Goal: Transaction & Acquisition: Purchase product/service

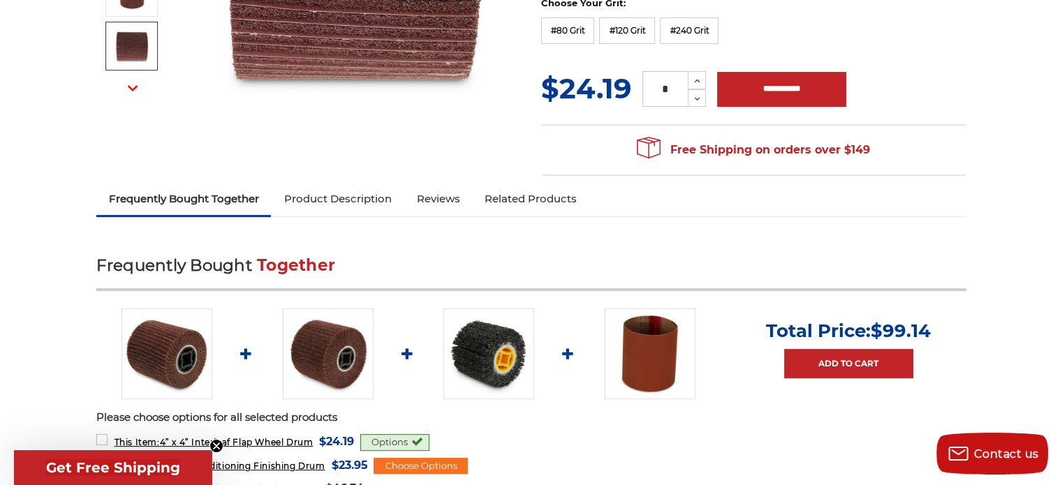
scroll to position [447, 0]
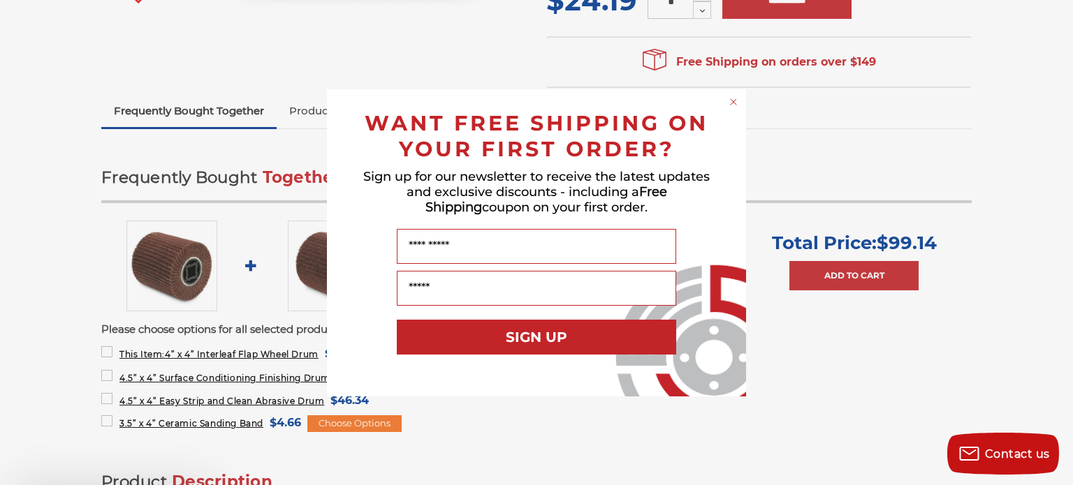
click at [1062, 480] on div "Close dialog WANT FREE SHIPPING ON YOUR FIRST ORDER? Sign up for our newsletter…" at bounding box center [536, 242] width 1073 height 485
click at [735, 100] on circle "Close dialog" at bounding box center [733, 101] width 13 height 13
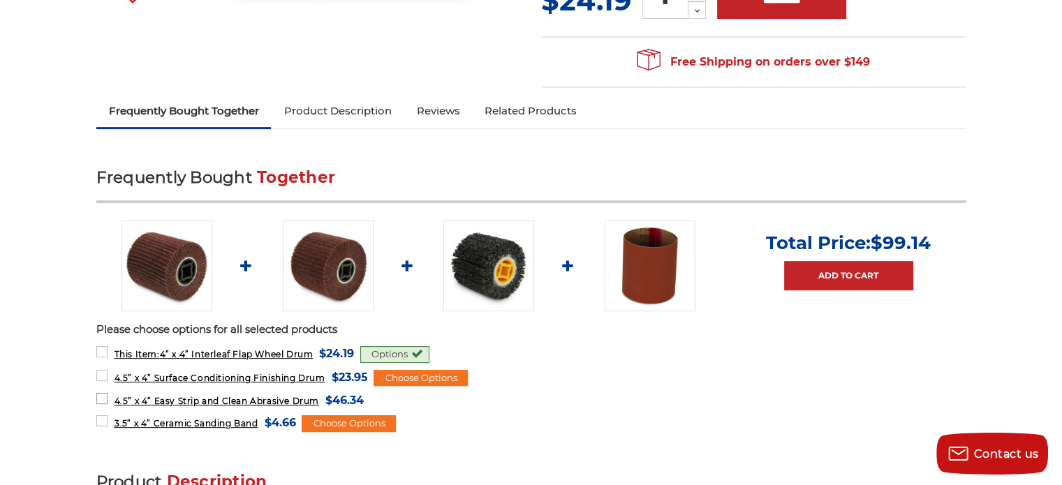
click at [240, 398] on span "4.5” x 4” Easy Strip and Clean Abrasive Drum" at bounding box center [216, 401] width 205 height 10
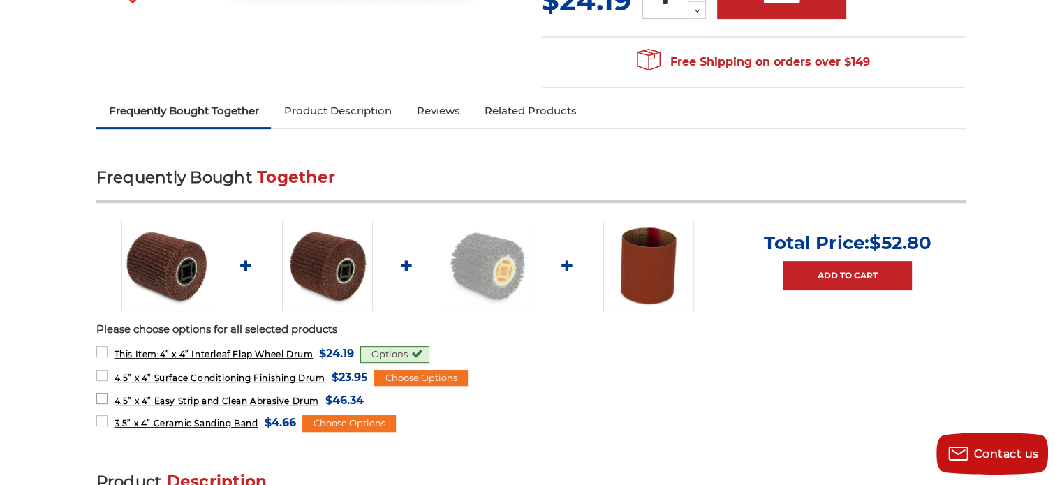
click at [240, 398] on span "4.5” x 4” Easy Strip and Clean Abrasive Drum" at bounding box center [216, 401] width 205 height 10
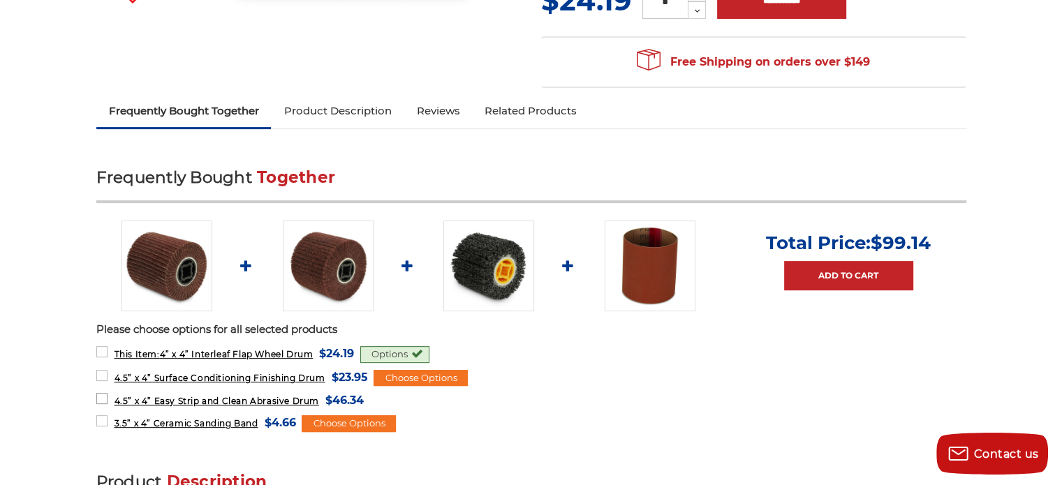
click at [240, 398] on span "4.5” x 4” Easy Strip and Clean Abrasive Drum" at bounding box center [216, 401] width 205 height 10
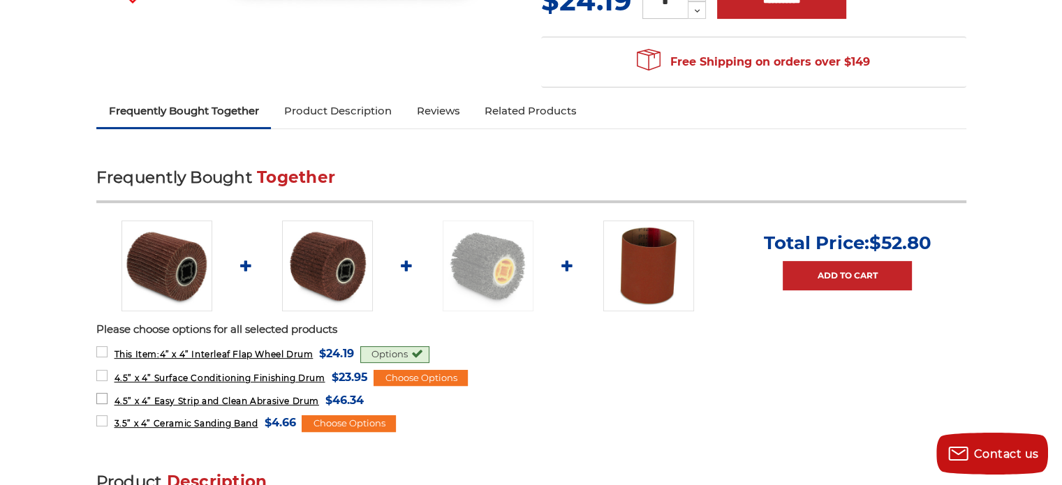
click at [240, 398] on span "4.5” x 4” Easy Strip and Clean Abrasive Drum" at bounding box center [216, 401] width 205 height 10
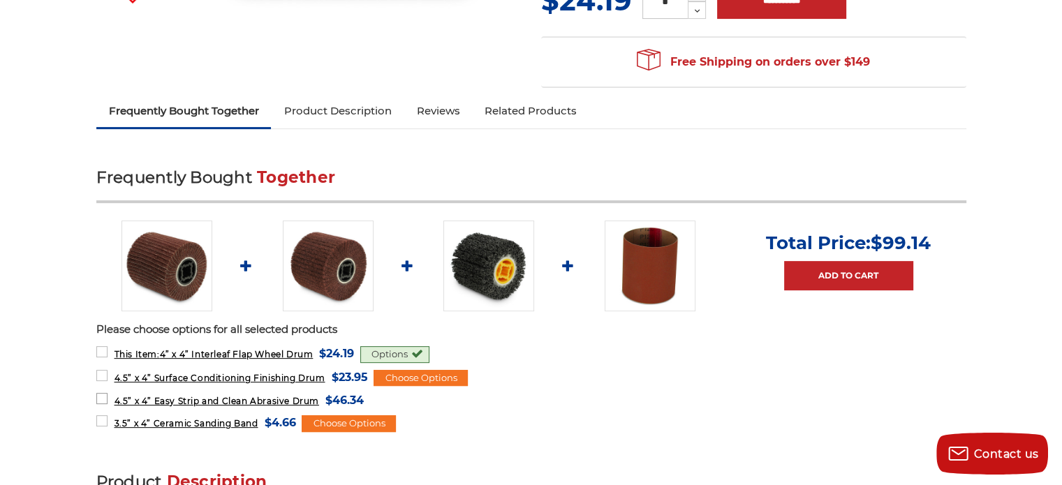
click at [240, 398] on span "4.5” x 4” Easy Strip and Clean Abrasive Drum" at bounding box center [216, 401] width 205 height 10
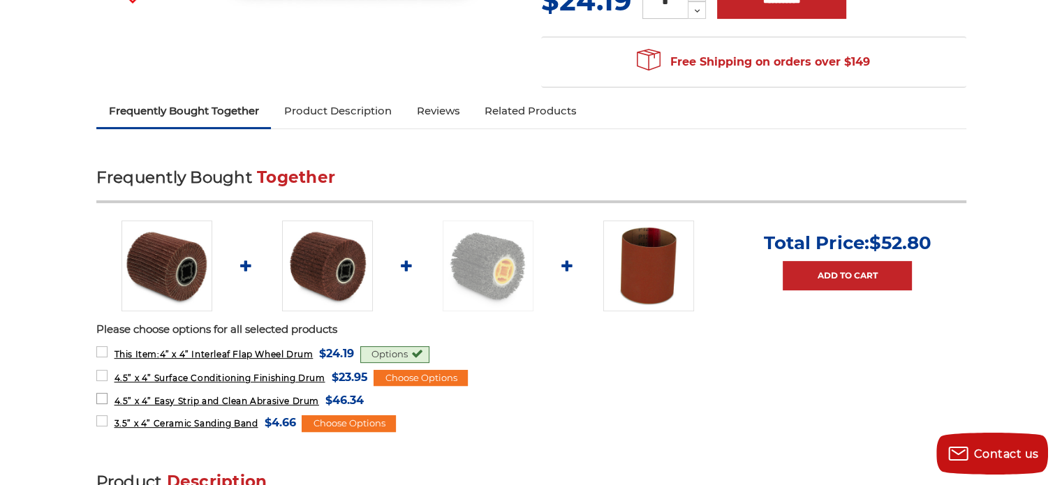
click at [240, 398] on span "4.5” x 4” Easy Strip and Clean Abrasive Drum" at bounding box center [216, 401] width 205 height 10
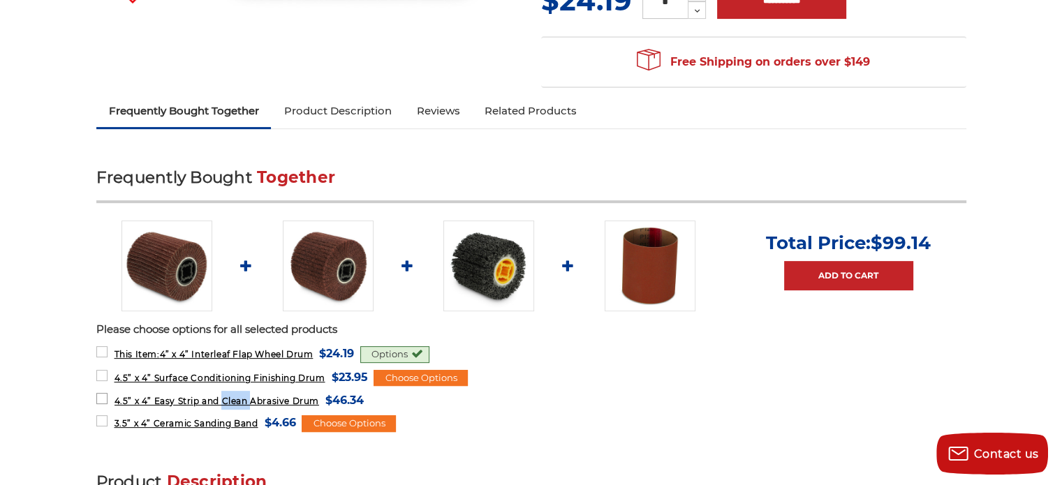
click at [240, 398] on span "4.5” x 4” Easy Strip and Clean Abrasive Drum" at bounding box center [216, 401] width 205 height 10
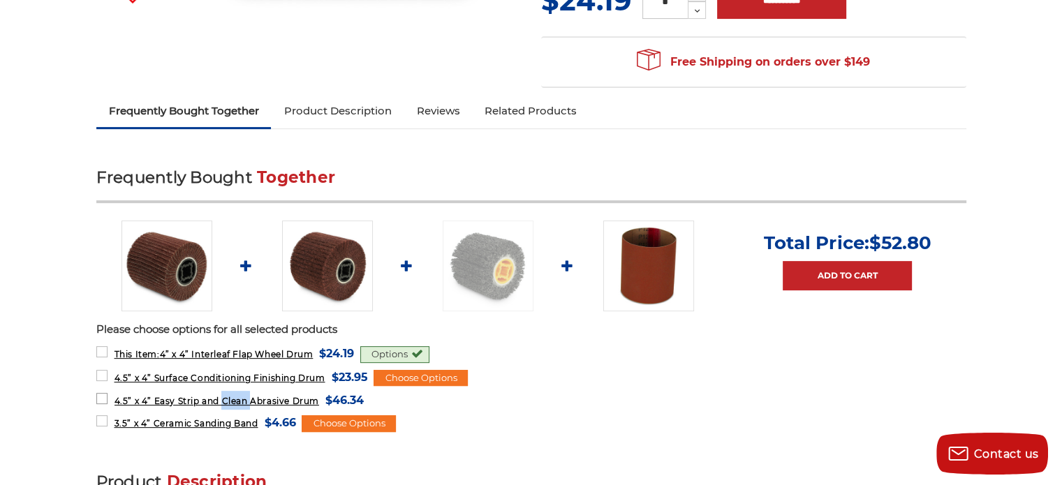
click at [240, 398] on span "4.5” x 4” Easy Strip and Clean Abrasive Drum" at bounding box center [216, 401] width 205 height 10
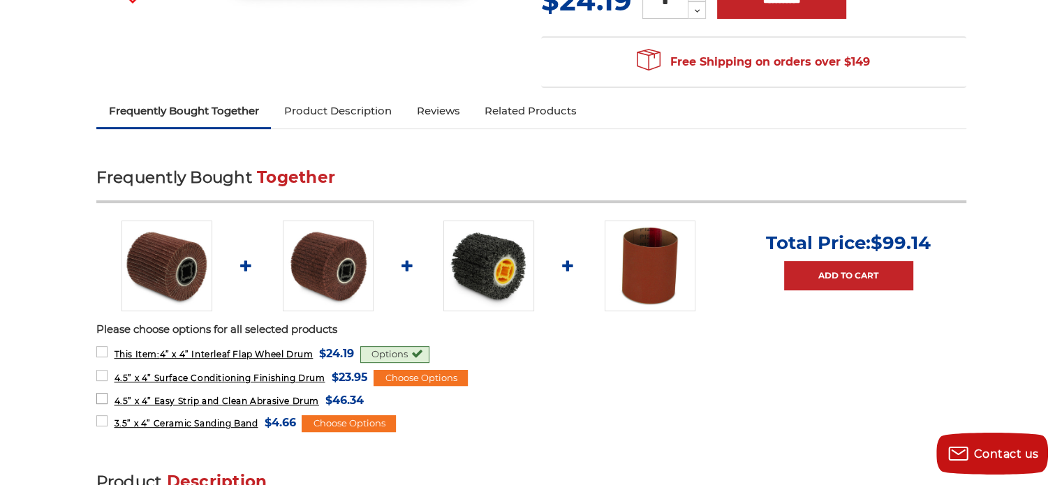
click at [240, 398] on span "4.5” x 4” Easy Strip and Clean Abrasive Drum" at bounding box center [216, 401] width 205 height 10
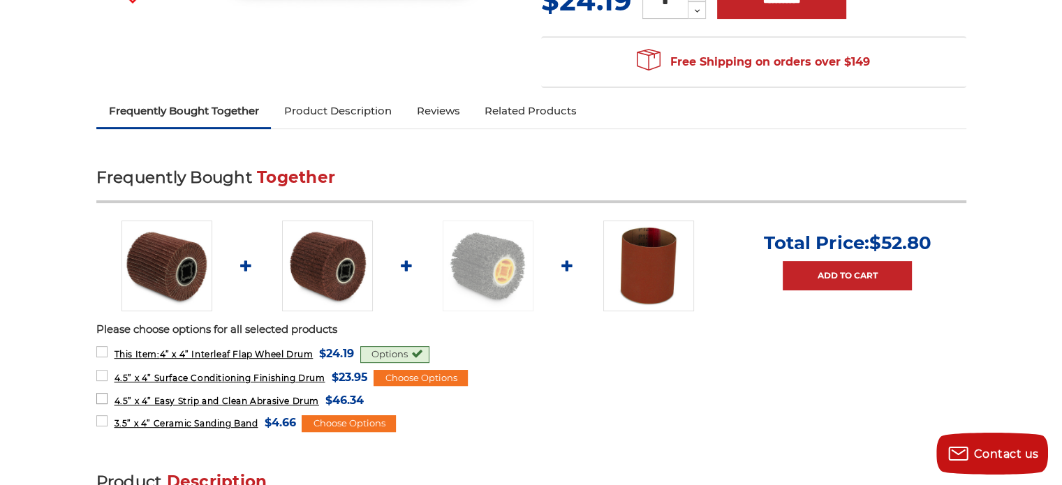
click at [240, 398] on span "4.5” x 4” Easy Strip and Clean Abrasive Drum" at bounding box center [216, 401] width 205 height 10
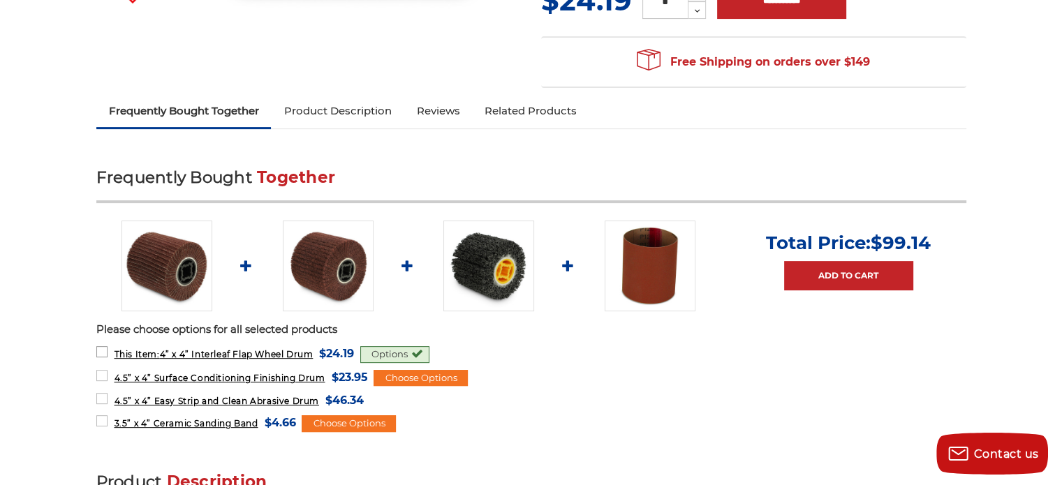
click at [101, 351] on label "This Item: 4” x 4” Interleaf Flap Wheel Drum MSRP: Was: Now: $24.19 (You save )" at bounding box center [225, 353] width 258 height 19
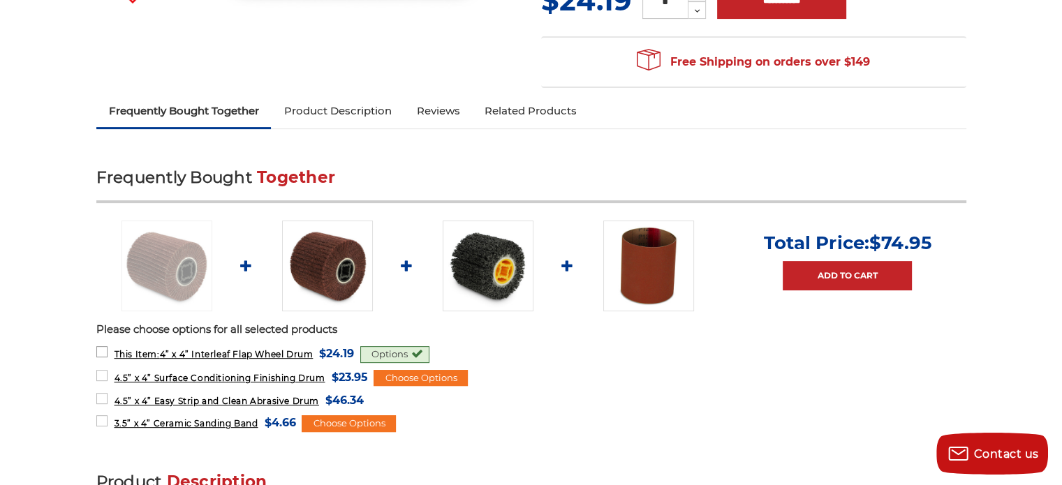
click at [101, 351] on label "This Item: 4” x 4” Interleaf Flap Wheel Drum MSRP: Was: Now: $24.19 (You save )" at bounding box center [225, 353] width 258 height 19
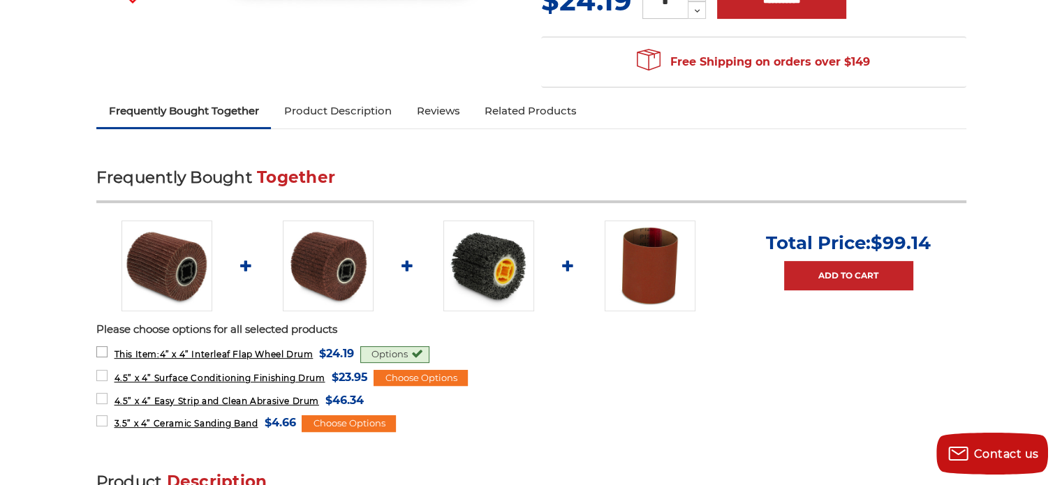
click at [101, 351] on label "This Item: 4” x 4” Interleaf Flap Wheel Drum MSRP: Was: Now: $24.19 (You save )" at bounding box center [225, 353] width 258 height 19
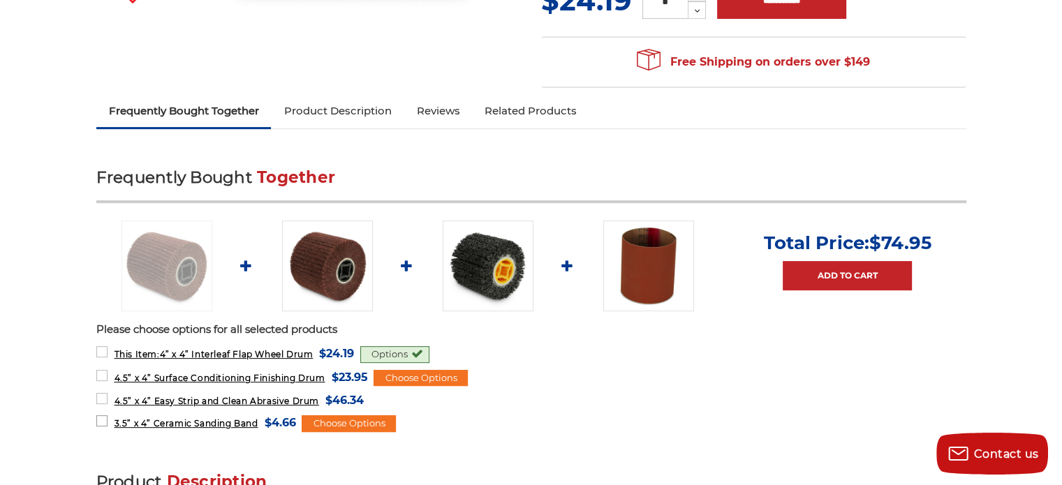
click at [102, 416] on label "3.5” x 4” Ceramic Sanding Band MSRP: Was: Now: $4.66 (You save )" at bounding box center [196, 423] width 200 height 19
click at [469, 273] on img at bounding box center [488, 266] width 91 height 91
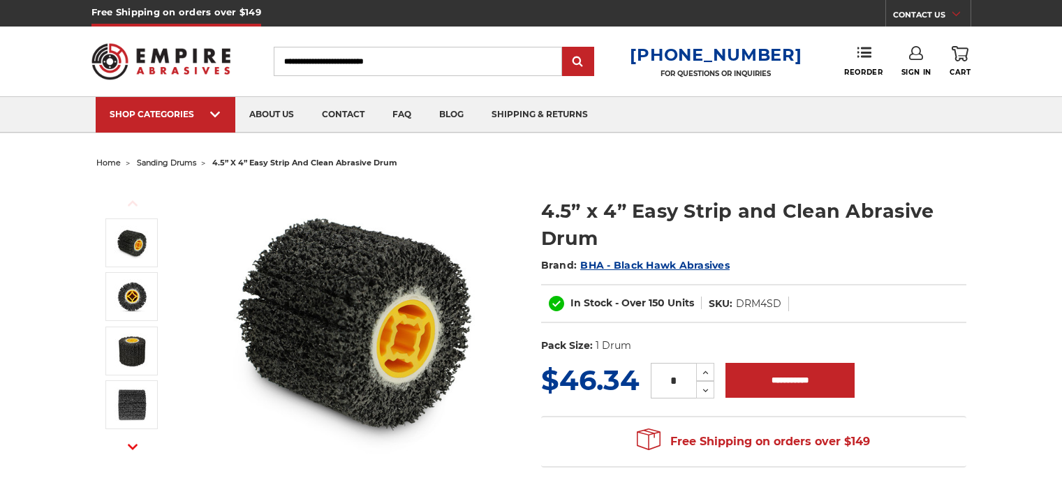
click at [469, 273] on img at bounding box center [355, 322] width 279 height 279
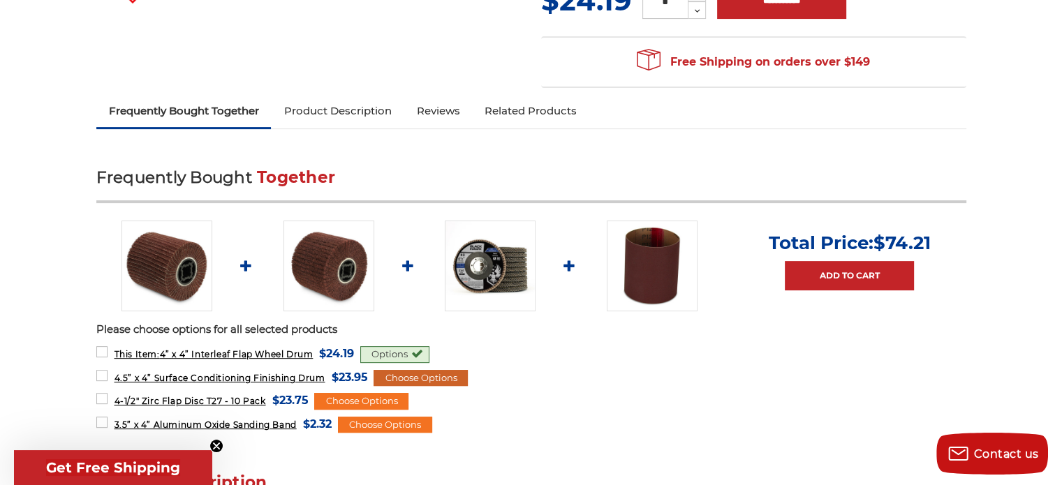
click at [397, 375] on div "Choose Options" at bounding box center [421, 378] width 94 height 17
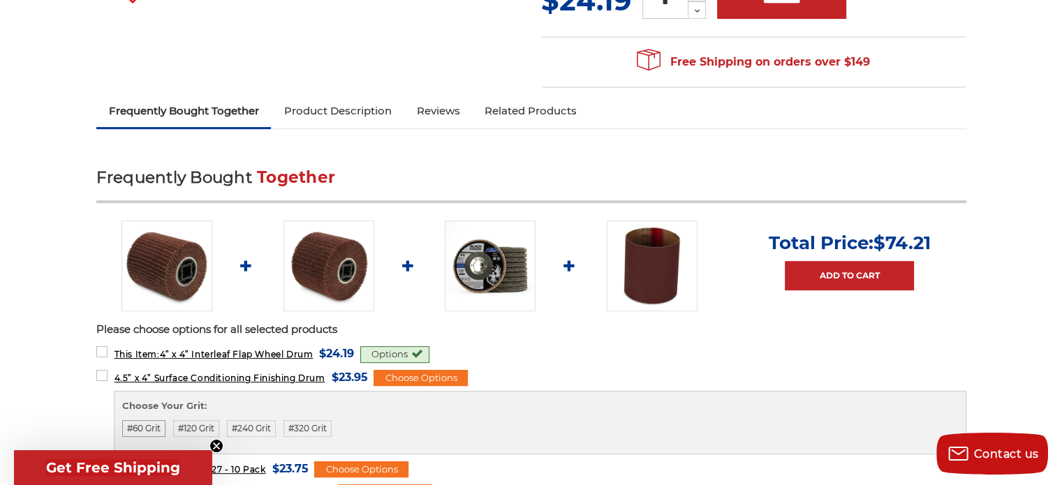
click at [141, 422] on label "#60 Grit" at bounding box center [143, 429] width 43 height 17
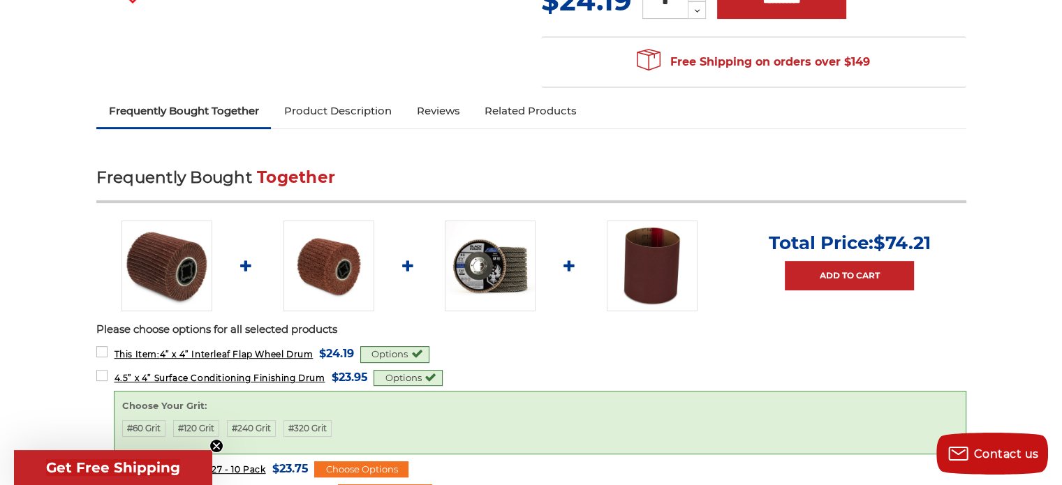
click at [323, 266] on img at bounding box center [329, 266] width 91 height 91
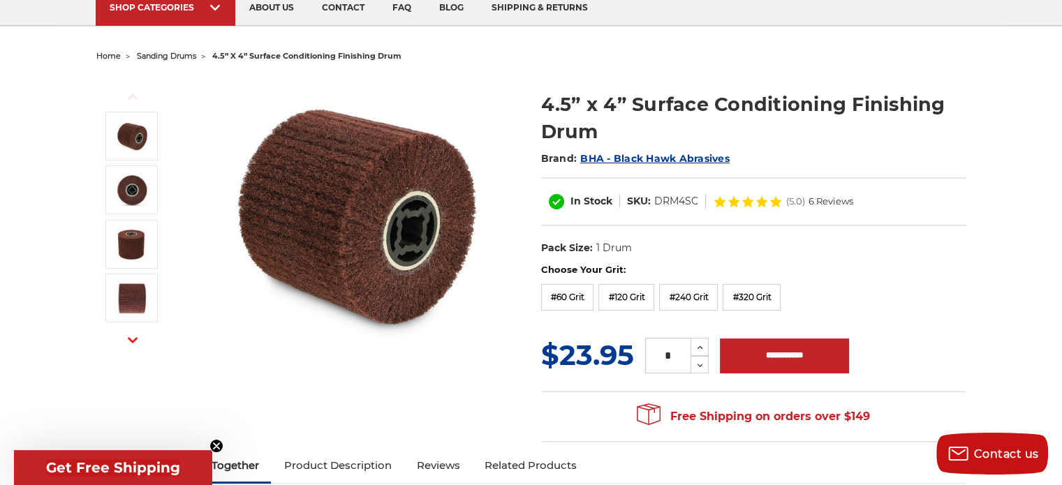
scroll to position [112, 0]
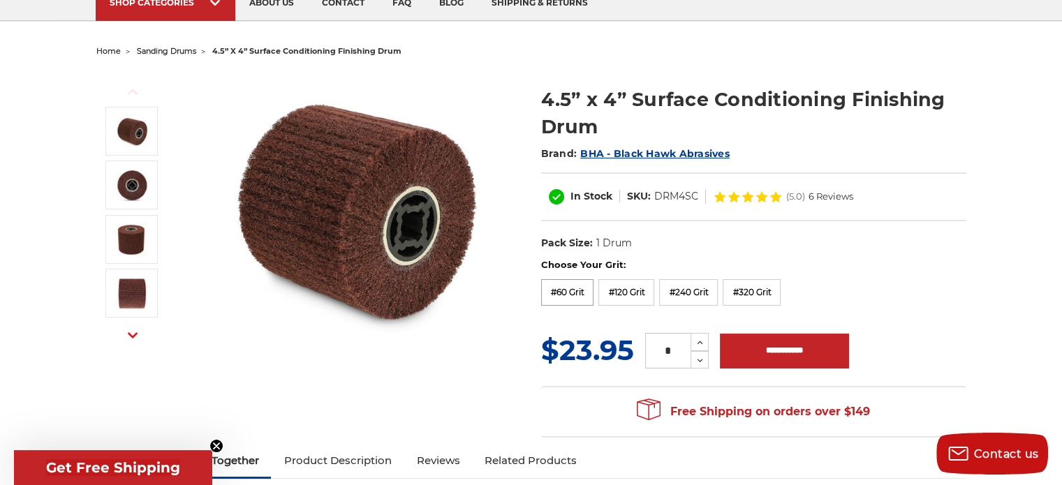
click at [569, 289] on label "#60 Grit" at bounding box center [567, 292] width 53 height 27
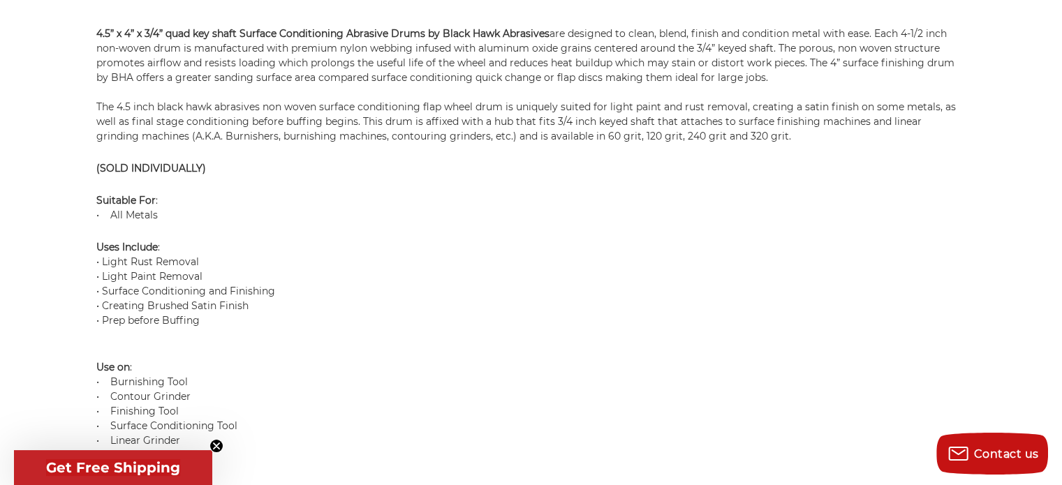
scroll to position [0, 0]
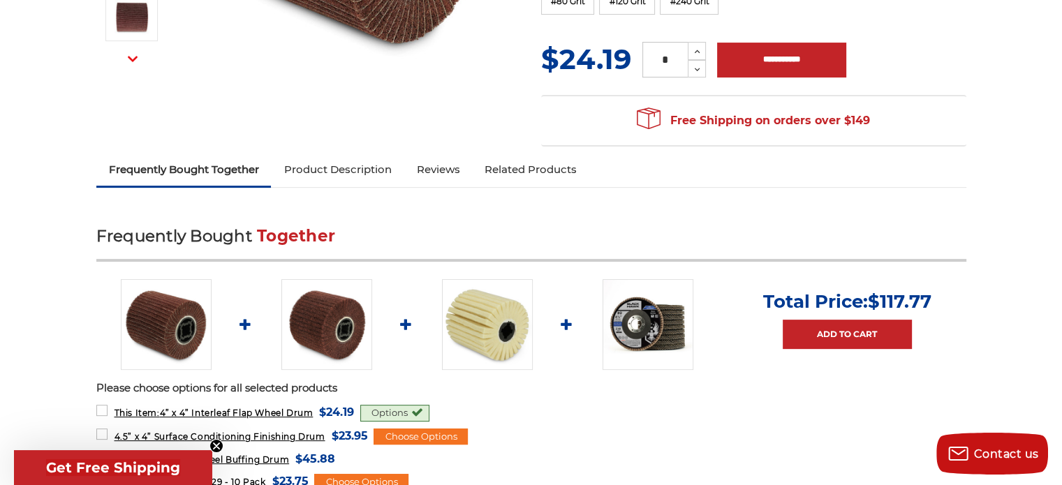
scroll to position [408, 0]
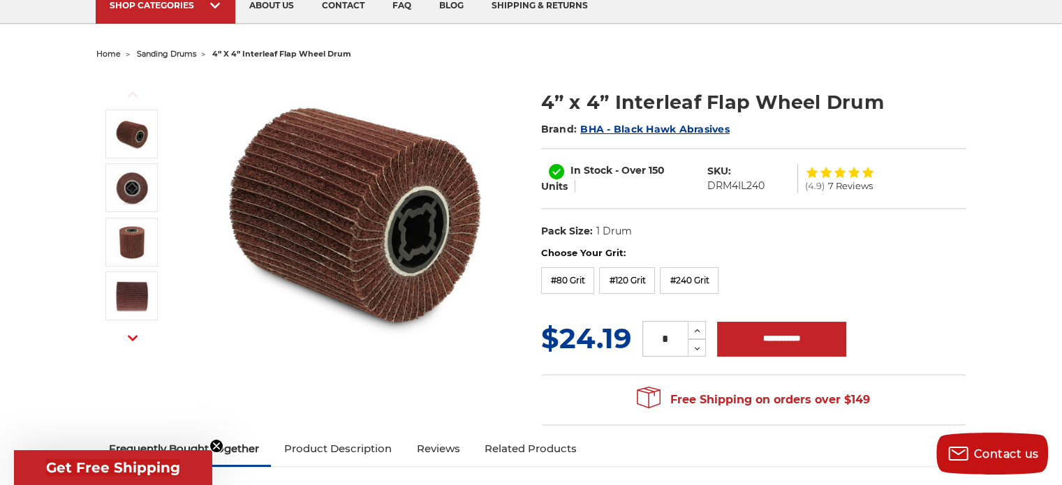
scroll to position [0, 0]
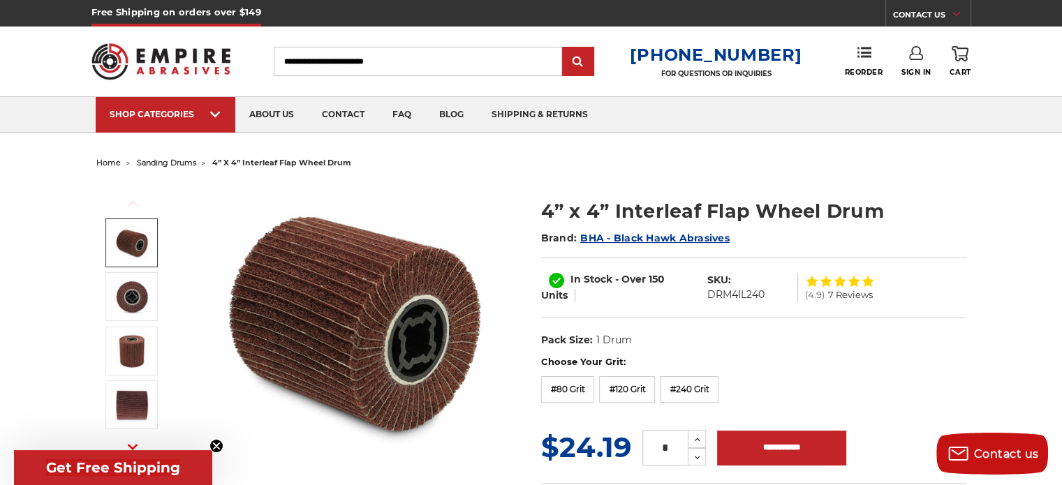
click at [331, 66] on input "Search" at bounding box center [418, 61] width 288 height 29
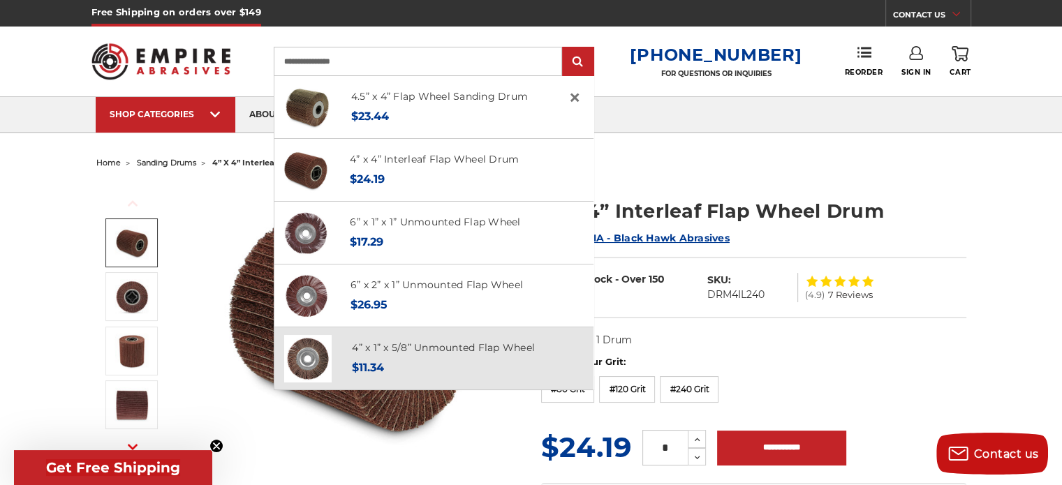
type input "**********"
click at [332, 360] on img at bounding box center [307, 358] width 47 height 47
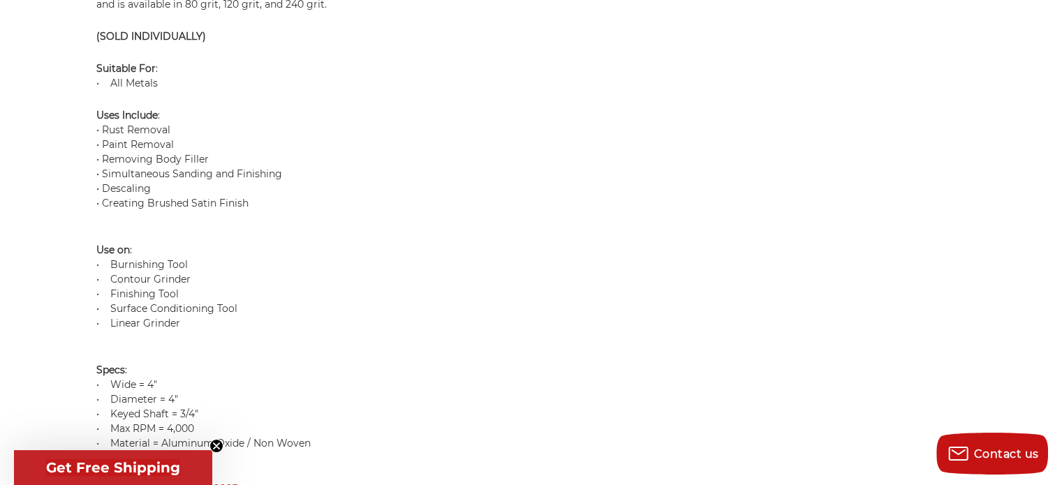
scroll to position [8, 0]
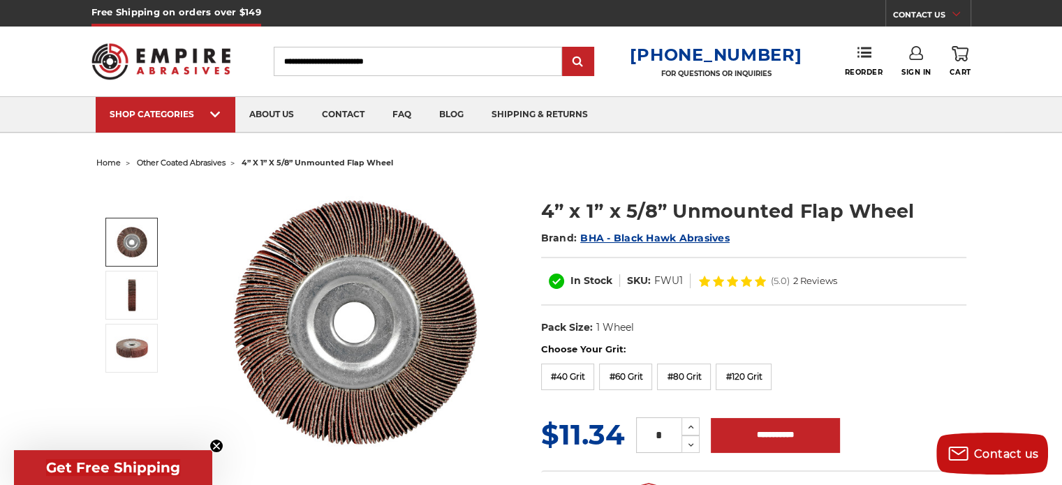
click at [369, 61] on input "Search" at bounding box center [418, 61] width 288 height 29
click at [305, 54] on input "Search" at bounding box center [418, 61] width 288 height 29
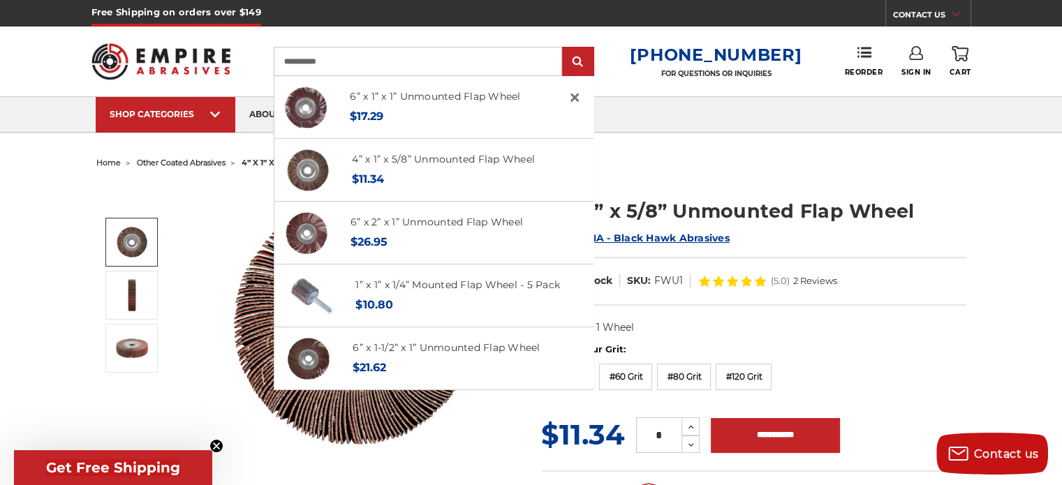
click at [291, 58] on input "**********" at bounding box center [418, 61] width 288 height 29
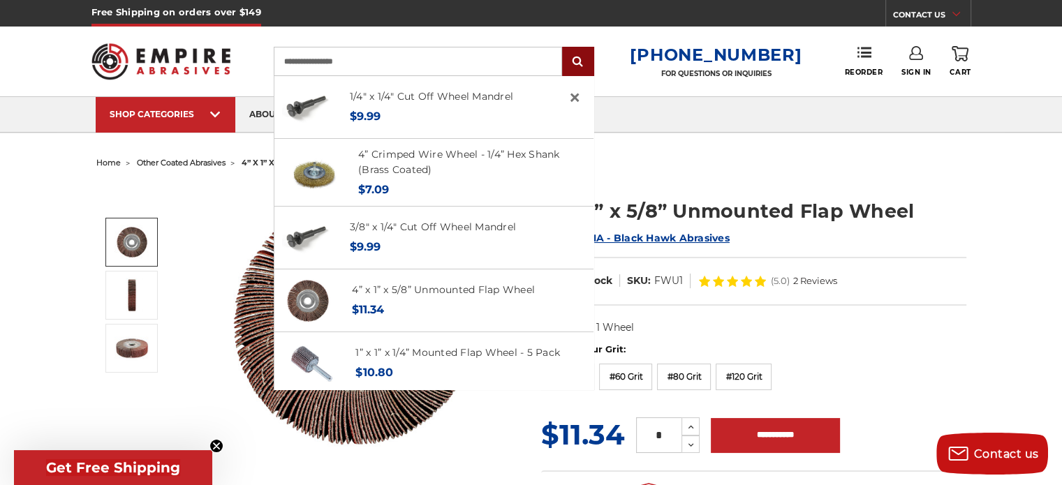
type input "**********"
click at [589, 55] on input "submit" at bounding box center [578, 62] width 28 height 28
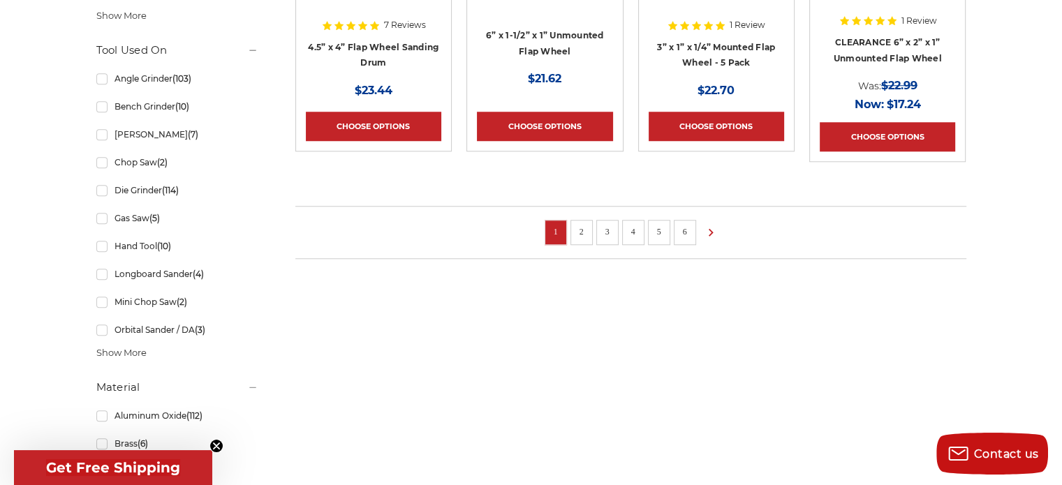
scroll to position [1218, 0]
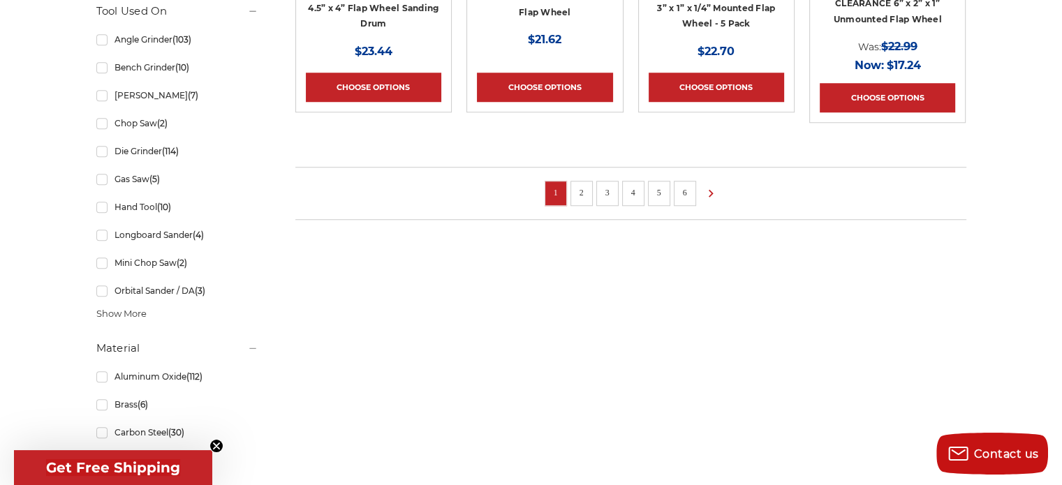
click at [583, 195] on link "2" at bounding box center [582, 192] width 14 height 15
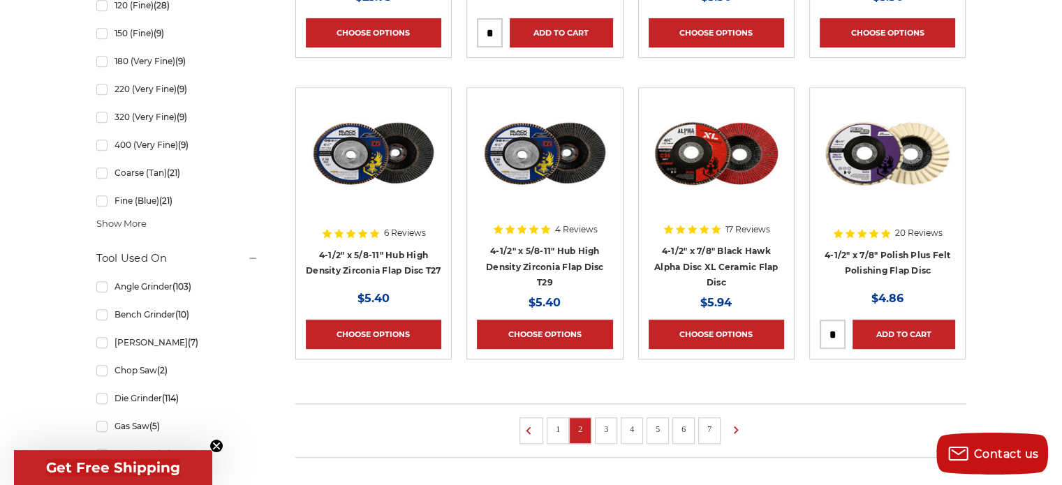
scroll to position [1029, 0]
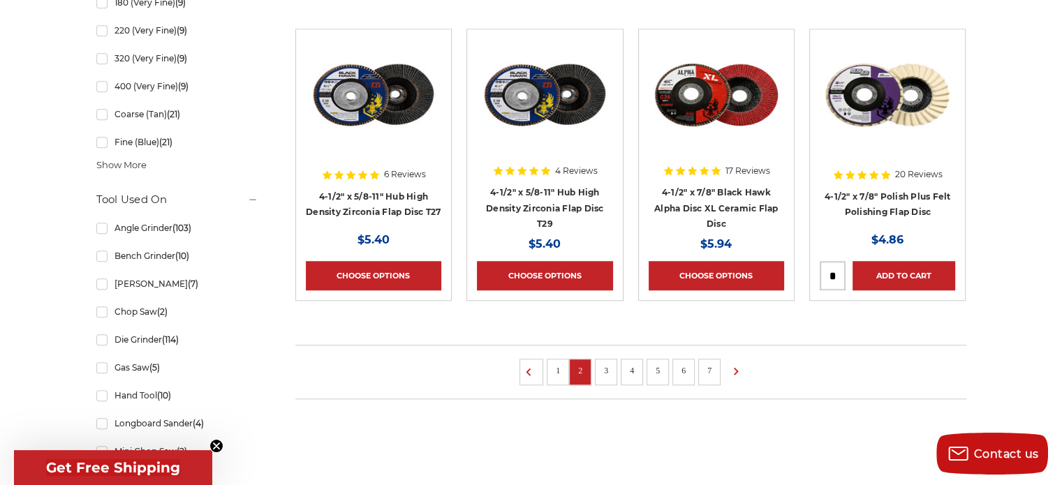
click at [736, 187] on div at bounding box center [717, 128] width 136 height 179
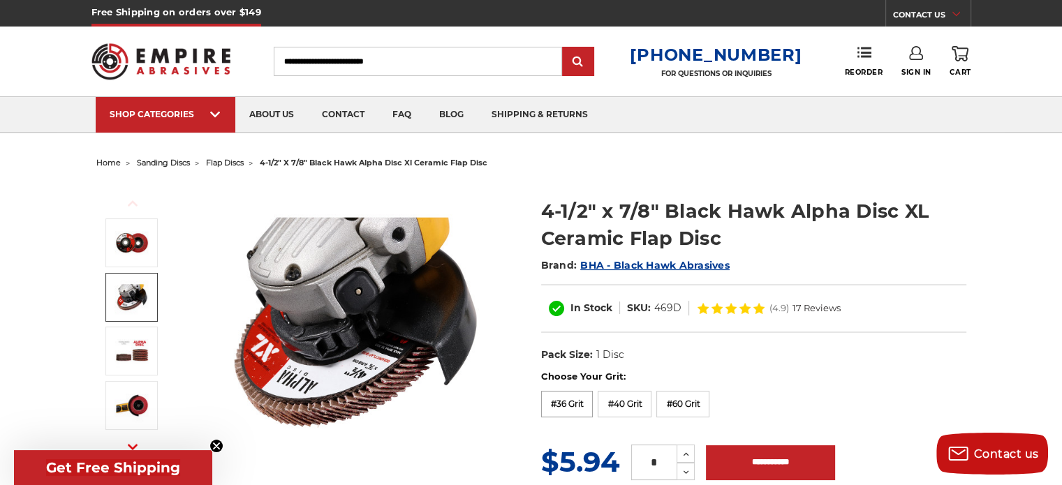
click at [577, 399] on label "#36 Grit" at bounding box center [567, 404] width 52 height 27
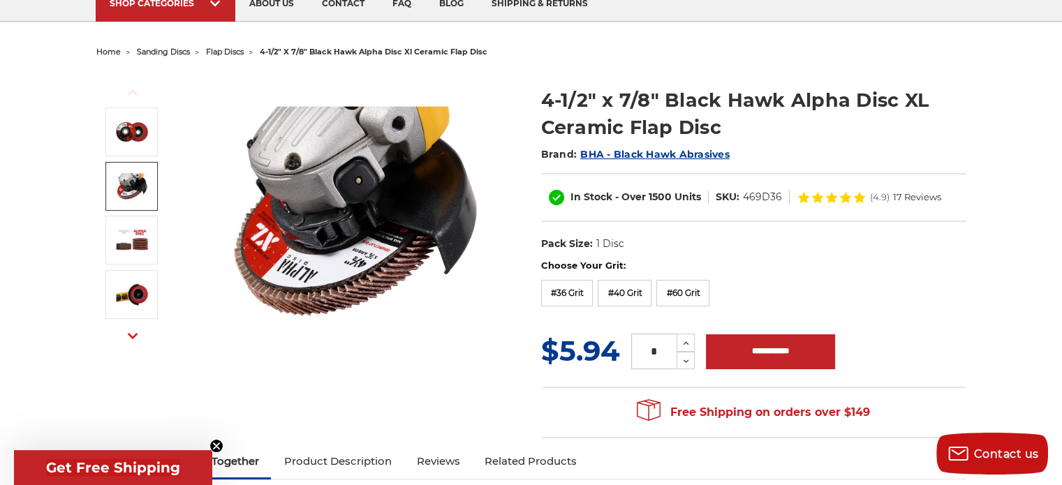
scroll to position [112, 0]
click at [693, 293] on label "#60 Grit" at bounding box center [683, 292] width 53 height 27
click at [558, 295] on label "#36 Grit" at bounding box center [567, 292] width 52 height 27
click at [685, 343] on icon at bounding box center [686, 343] width 10 height 13
type input "*"
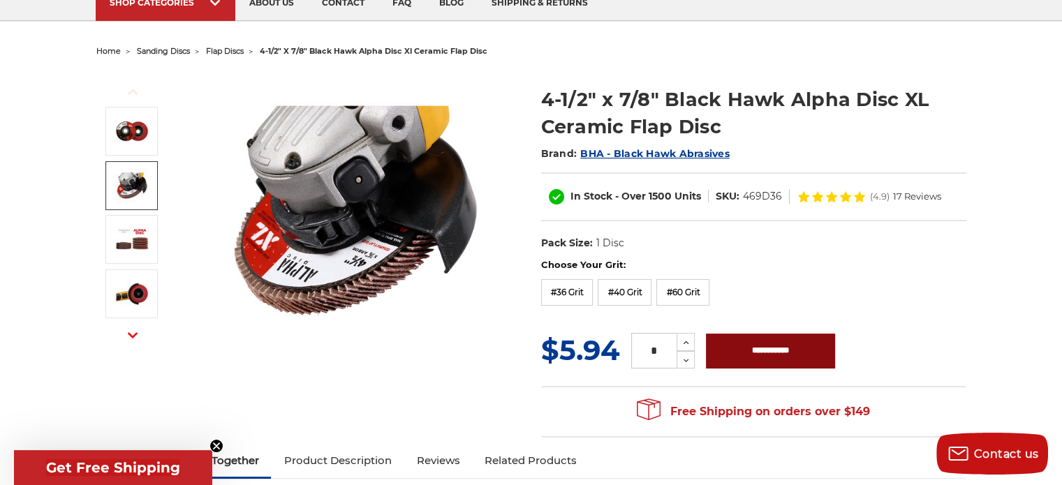
click at [740, 344] on input "**********" at bounding box center [770, 351] width 129 height 35
type input "**********"
click at [691, 290] on label "#60 Grit" at bounding box center [683, 292] width 53 height 27
click at [687, 339] on icon at bounding box center [686, 343] width 10 height 13
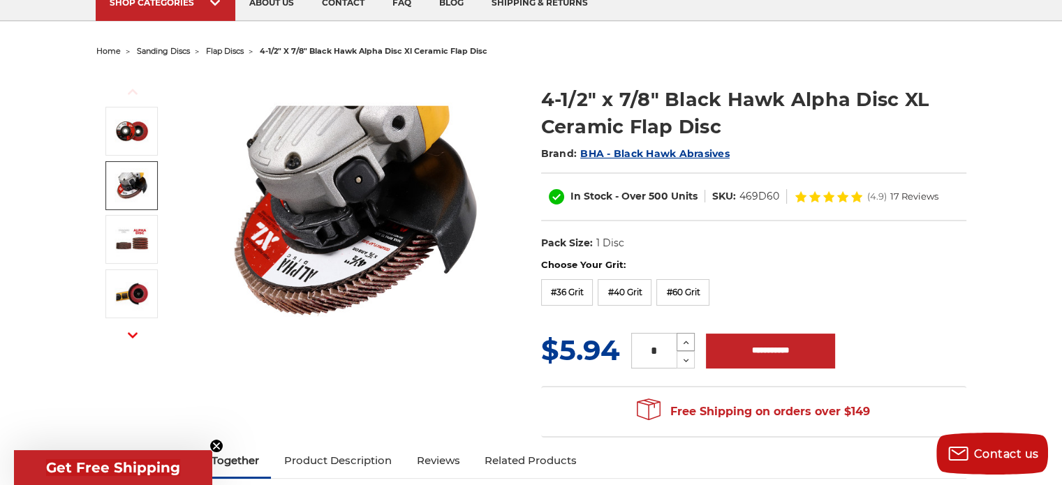
type input "*"
click at [752, 353] on input "**********" at bounding box center [770, 351] width 129 height 35
type input "**********"
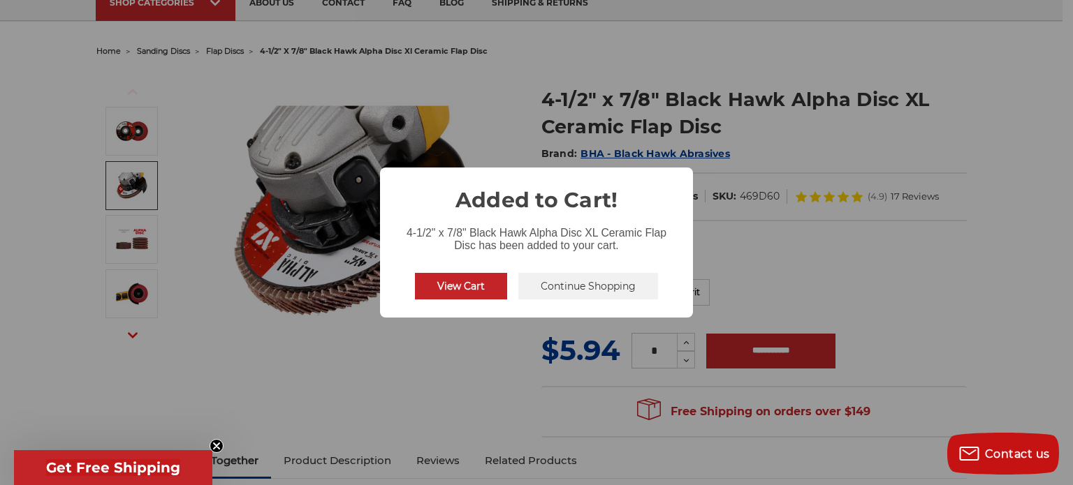
click at [465, 295] on button "View Cart" at bounding box center [461, 286] width 92 height 27
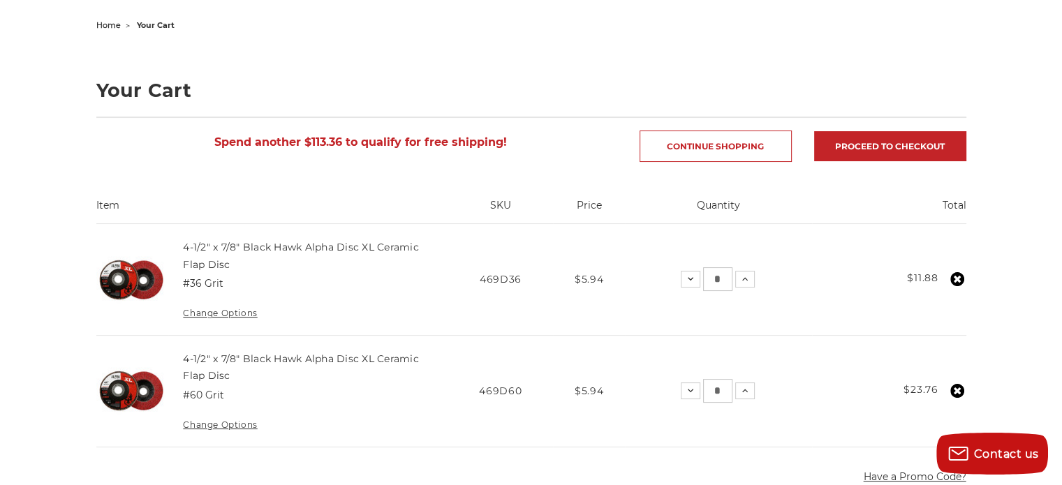
scroll to position [134, 0]
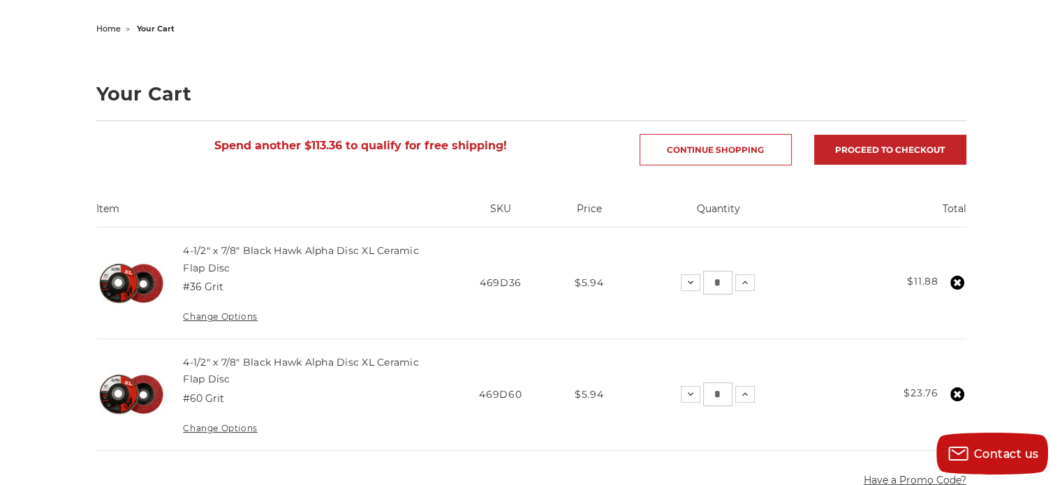
click at [142, 305] on img at bounding box center [131, 284] width 70 height 70
click at [149, 289] on img at bounding box center [131, 284] width 70 height 70
click at [243, 249] on link "4-1/2" x 7/8" Black Hawk Alpha Disc XL Ceramic Flap Disc" at bounding box center [301, 258] width 236 height 29
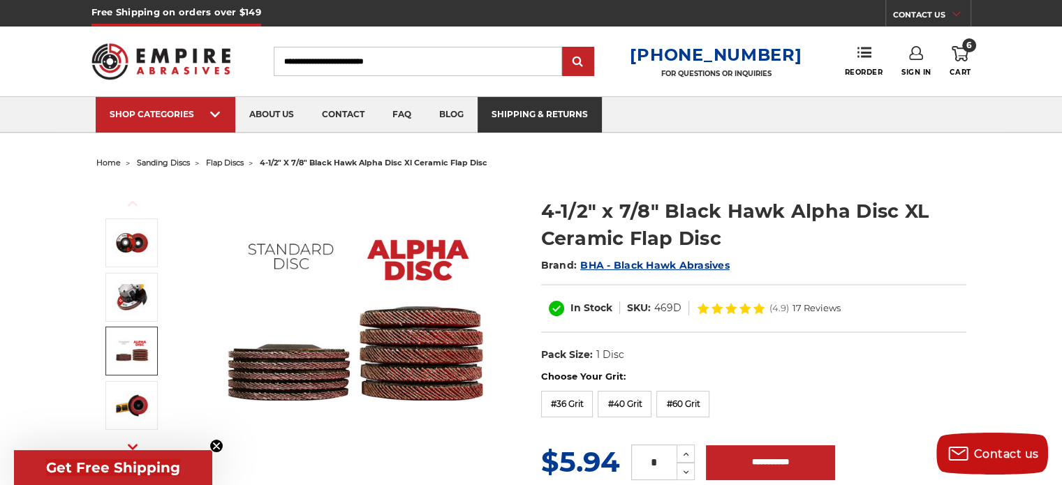
click at [517, 111] on link "shipping & returns" at bounding box center [540, 115] width 124 height 36
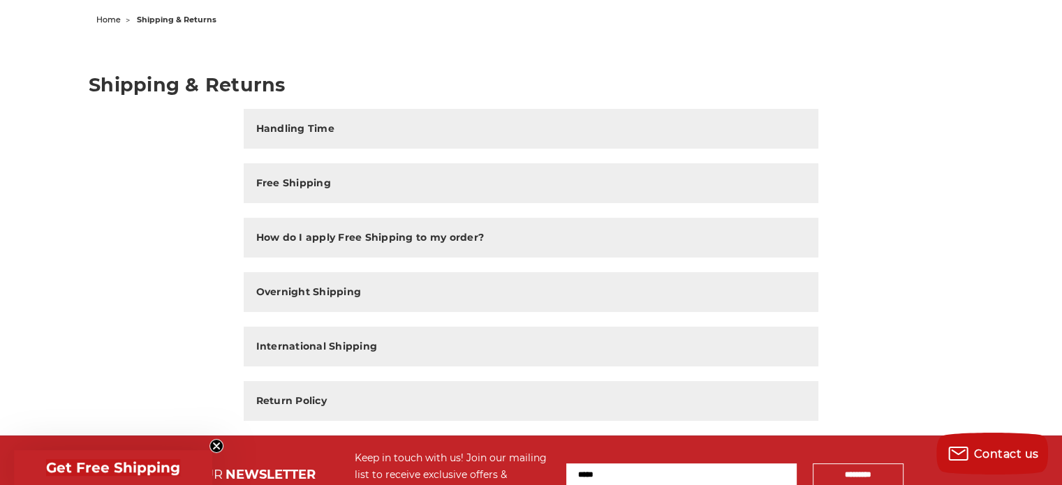
scroll to position [162, 0]
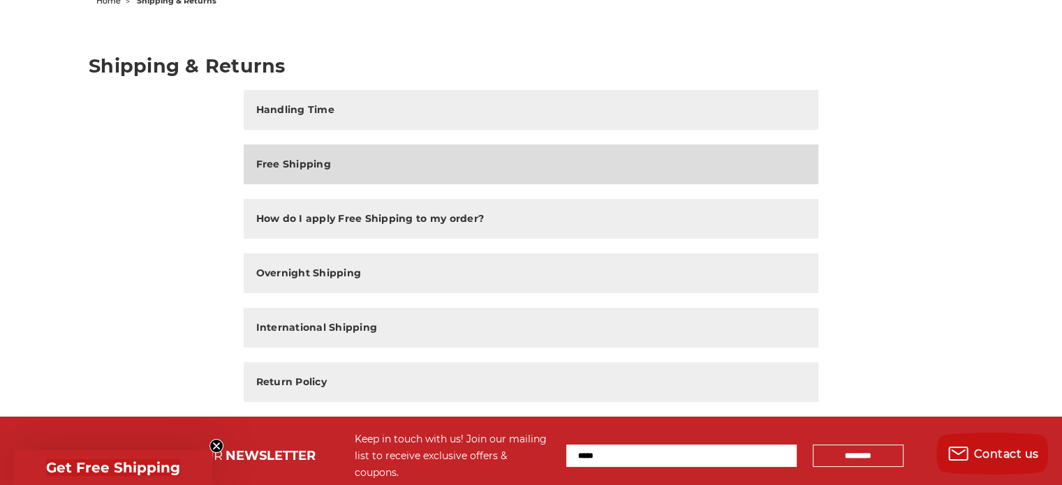
click at [469, 173] on button "Free Shipping" at bounding box center [532, 165] width 576 height 40
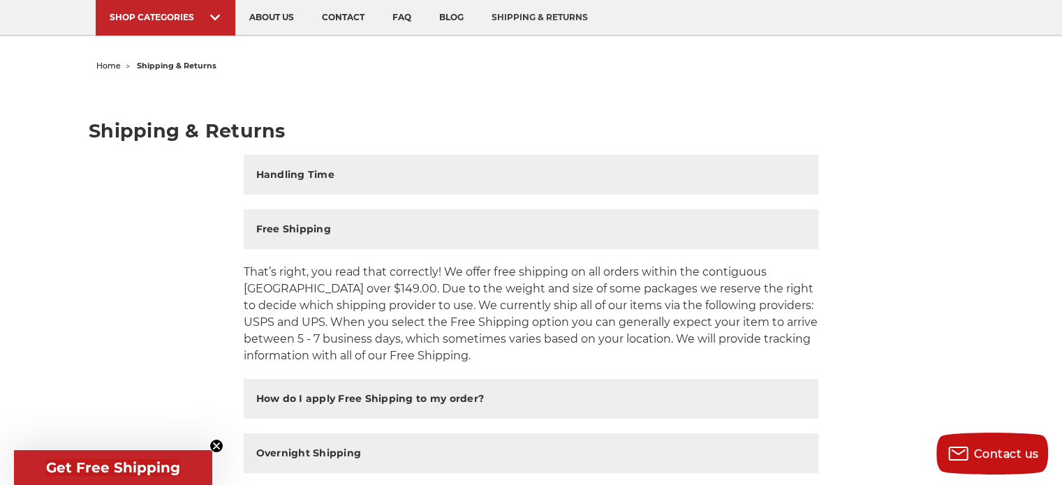
scroll to position [0, 0]
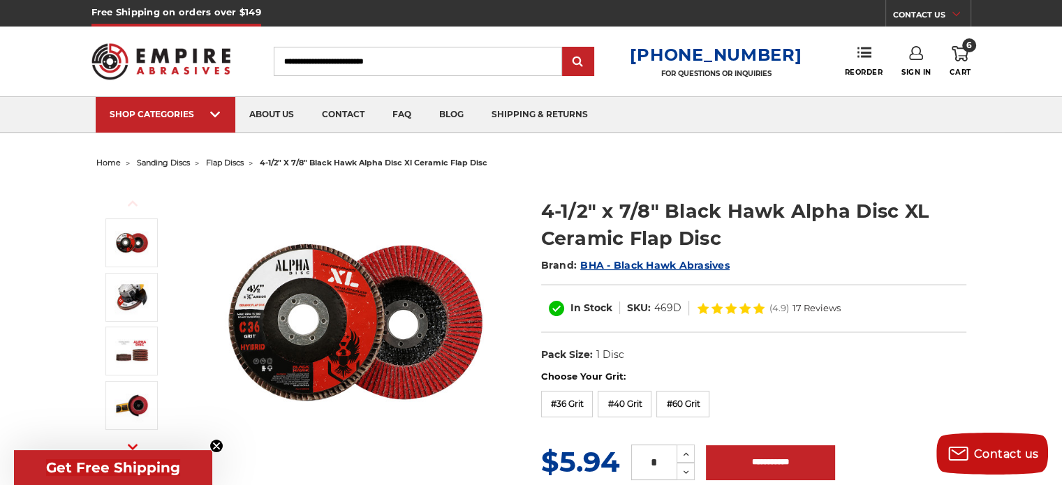
click at [798, 213] on h1 "4-1/2" x 7/8" Black Hawk Alpha Disc XL Ceramic Flap Disc" at bounding box center [753, 225] width 425 height 54
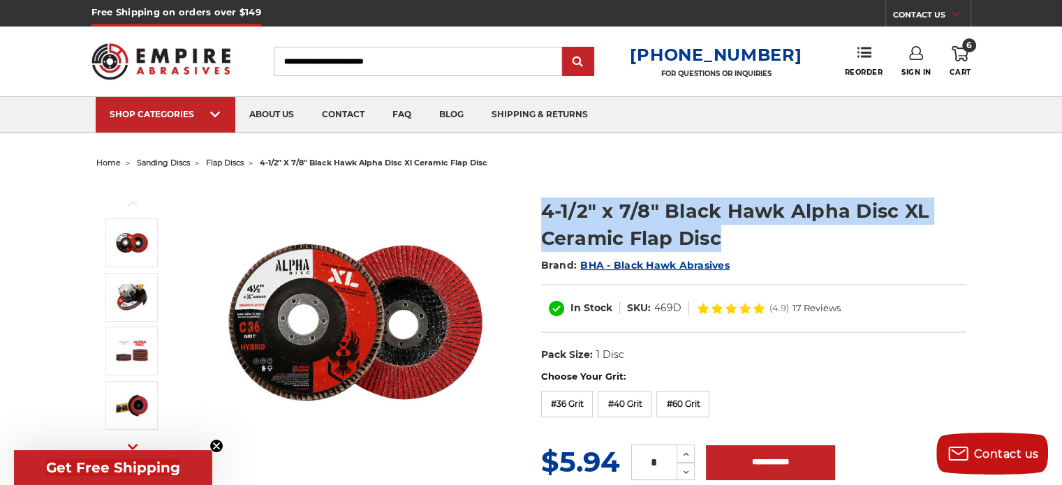
click at [798, 213] on h1 "4-1/2" x 7/8" Black Hawk Alpha Disc XL Ceramic Flap Disc" at bounding box center [753, 225] width 425 height 54
copy div "4-1/2" x 7/8" Black Hawk Alpha Disc XL Ceramic Flap Disc"
